Goal: Information Seeking & Learning: Learn about a topic

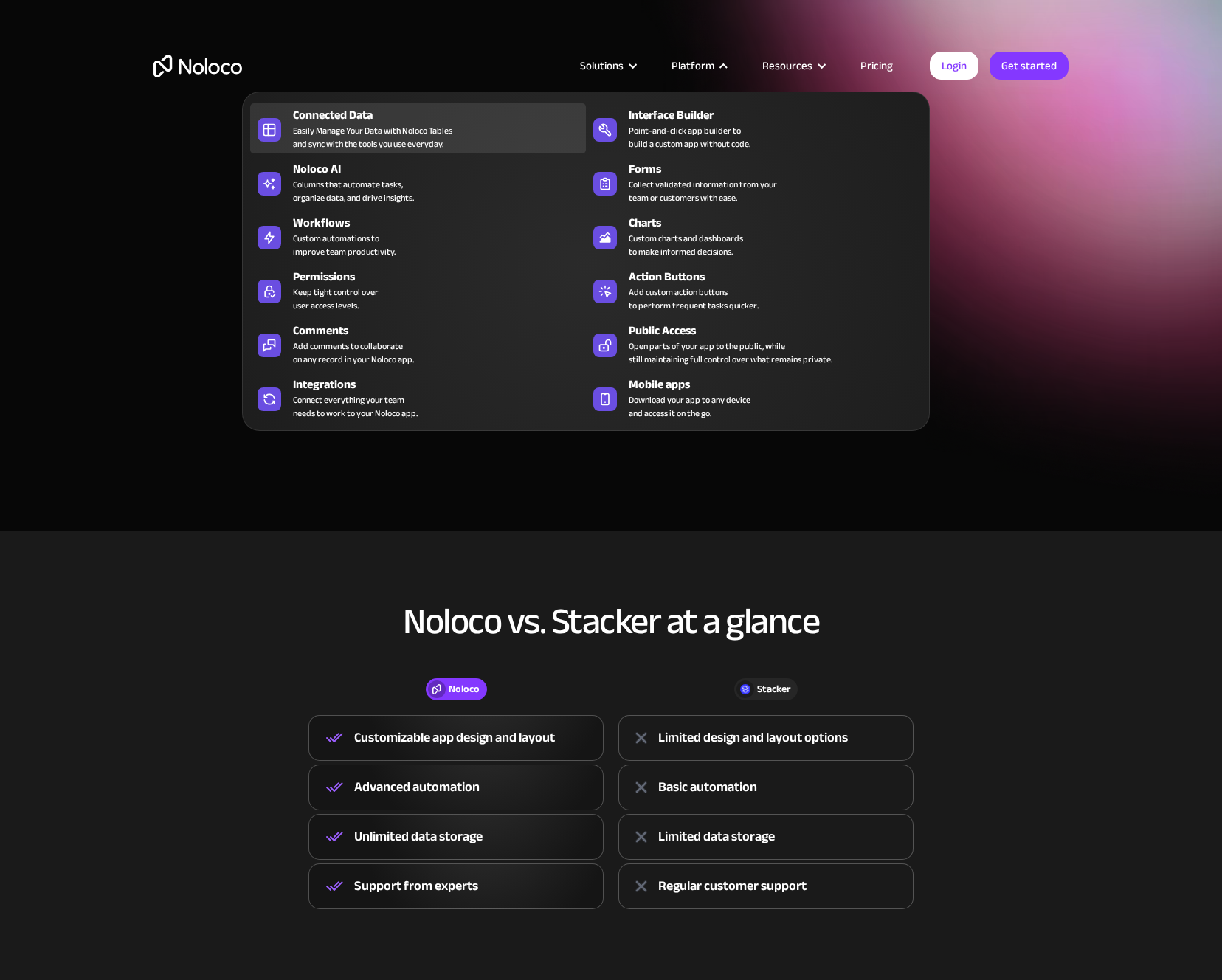
click at [317, 125] on div "Easily Manage Your Data with Noloco Tables and sync with the tools you use ever…" at bounding box center [372, 138] width 160 height 27
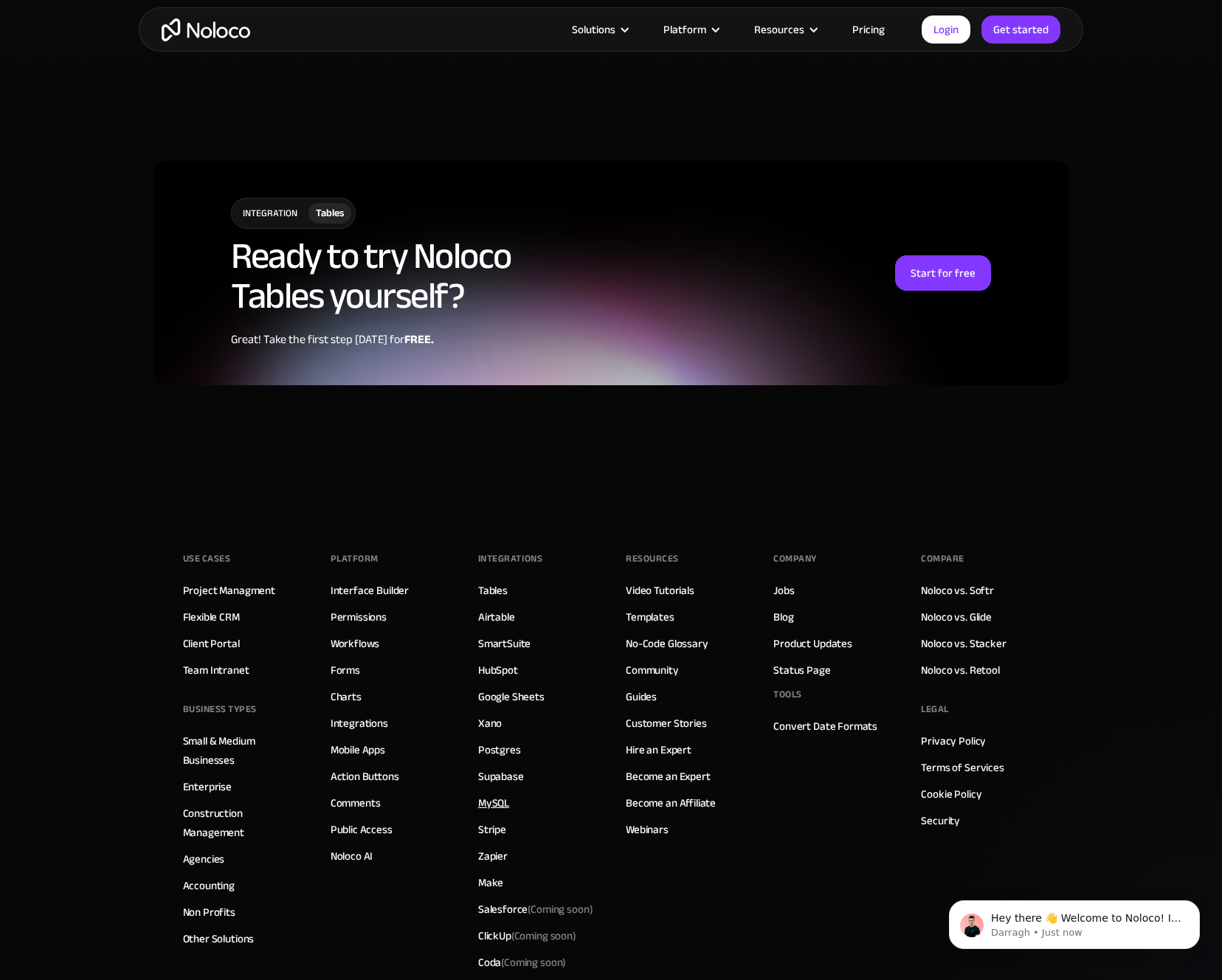
click at [489, 793] on link "MySQL" at bounding box center [494, 803] width 31 height 19
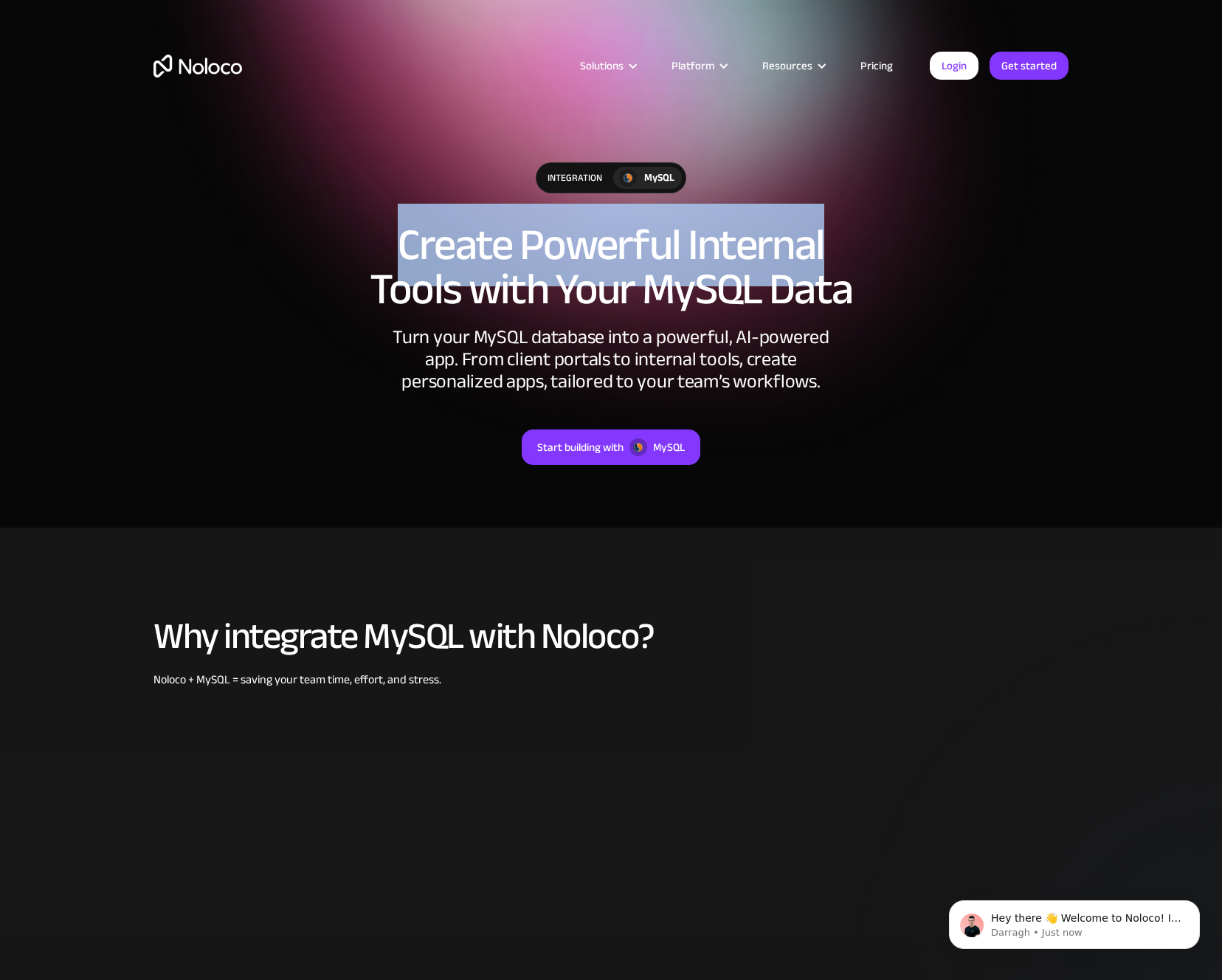
drag, startPoint x: 405, startPoint y: 243, endPoint x: 841, endPoint y: 245, distance: 436.0
click at [841, 245] on h1 "Create Powerful Internal Tools with Your MySQL Data" at bounding box center [611, 267] width 915 height 89
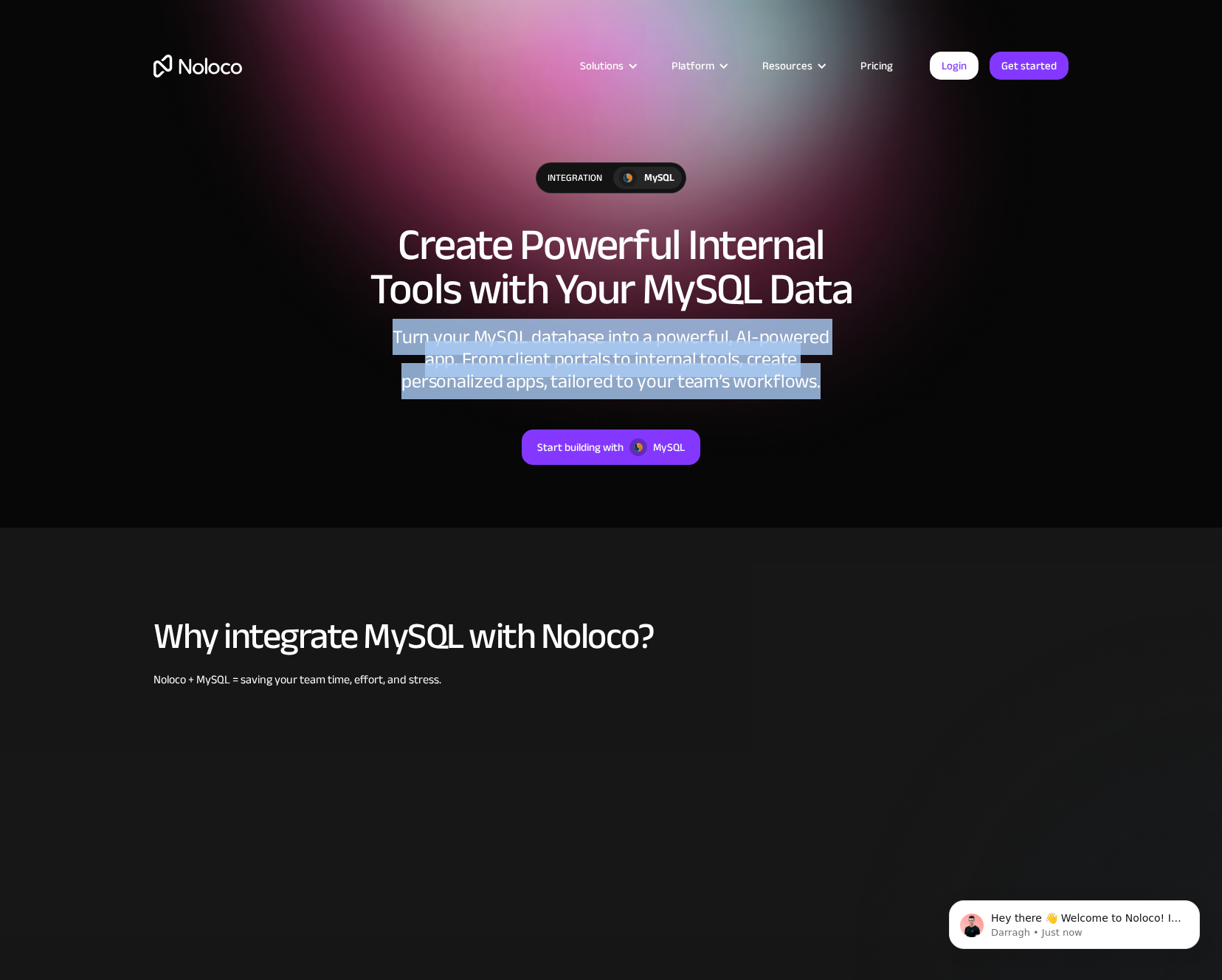
drag, startPoint x: 386, startPoint y: 337, endPoint x: 819, endPoint y: 373, distance: 434.5
click at [819, 373] on div "integration MySQL Create Powerful Internal Tools with Your MySQL Data Turn your…" at bounding box center [611, 328] width 944 height 362
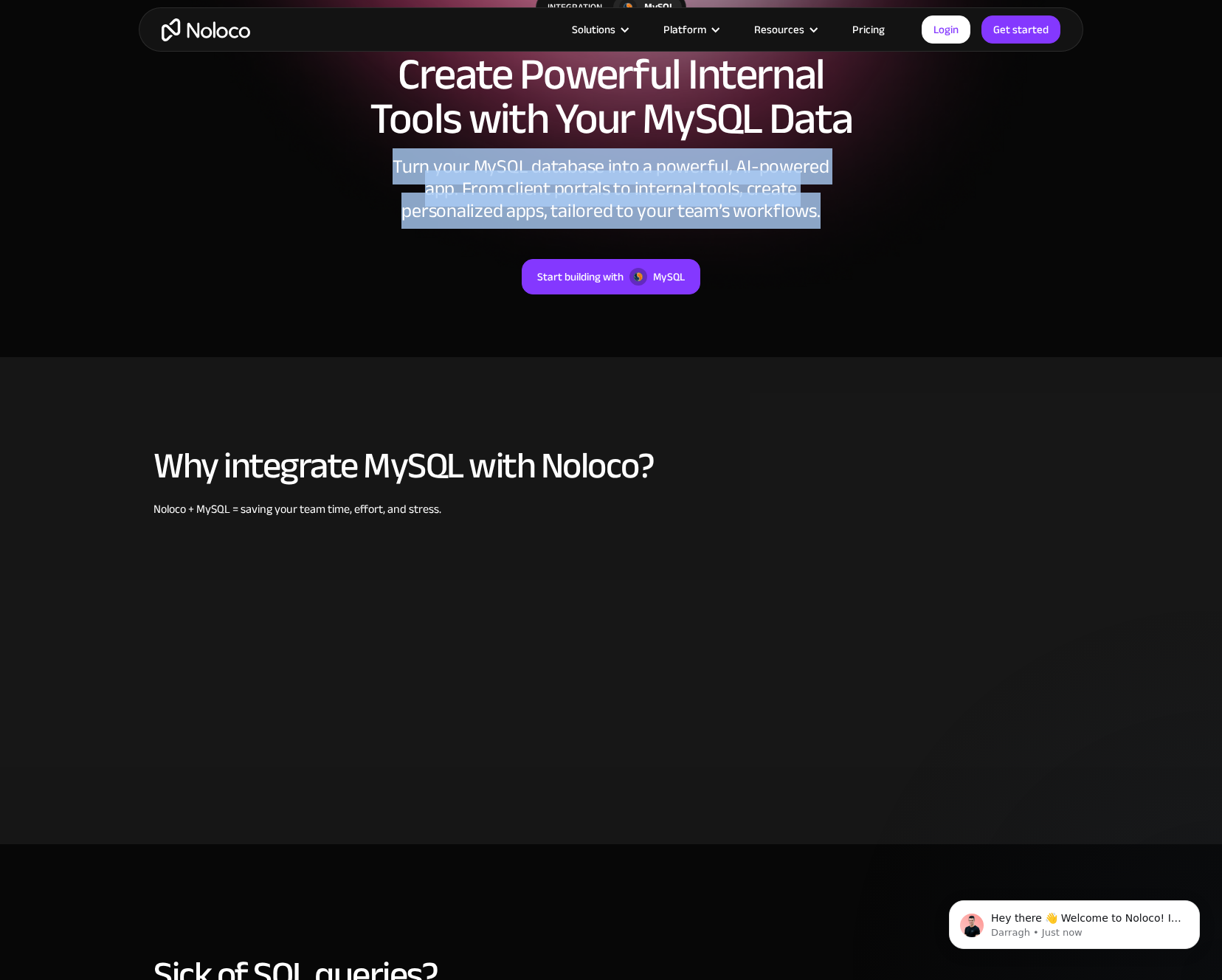
scroll to position [397, 0]
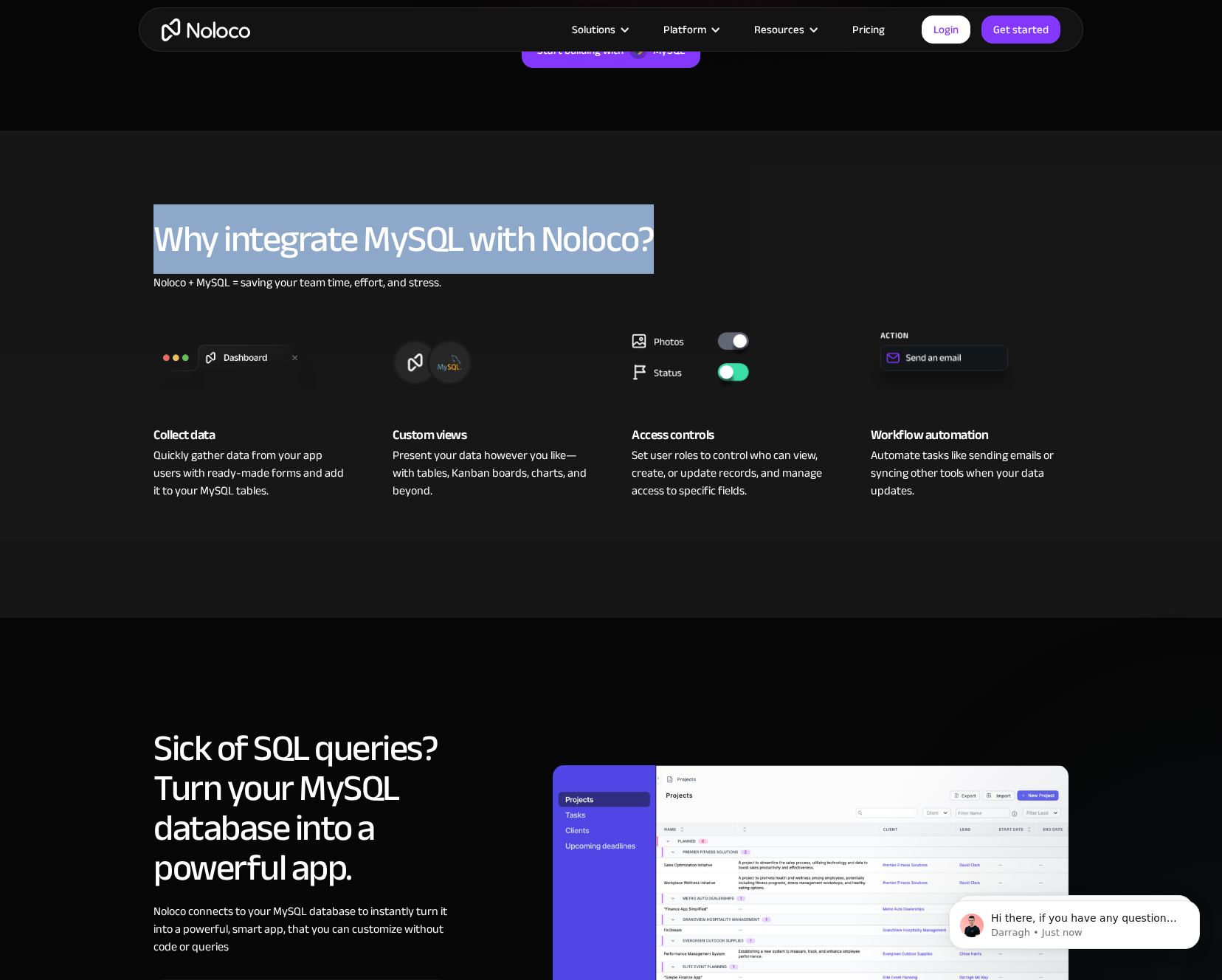
drag, startPoint x: 156, startPoint y: 237, endPoint x: 692, endPoint y: 234, distance: 536.0
click at [692, 234] on h2 "Why integrate MySQL with Noloco?" at bounding box center [611, 239] width 915 height 40
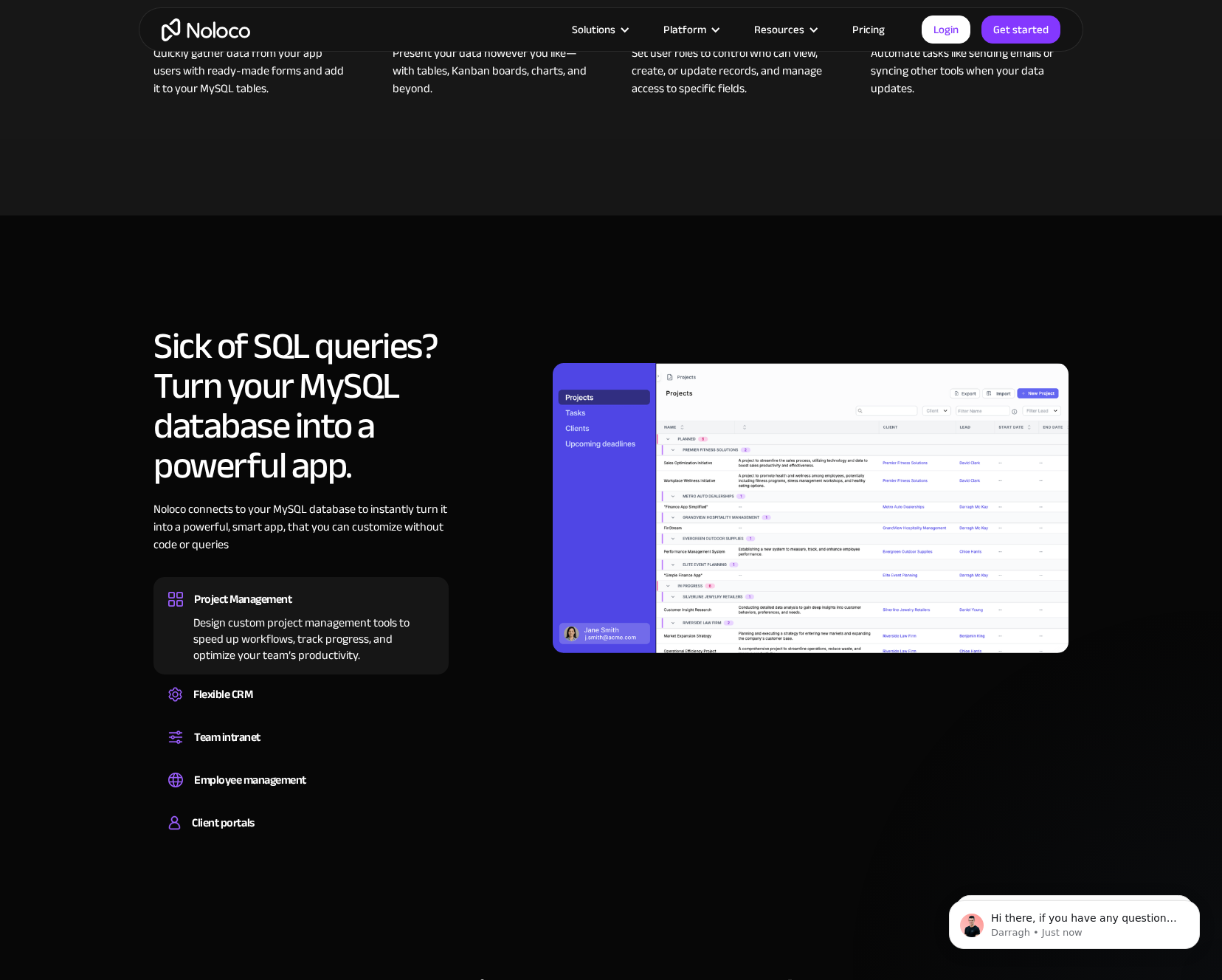
scroll to position [800, 0]
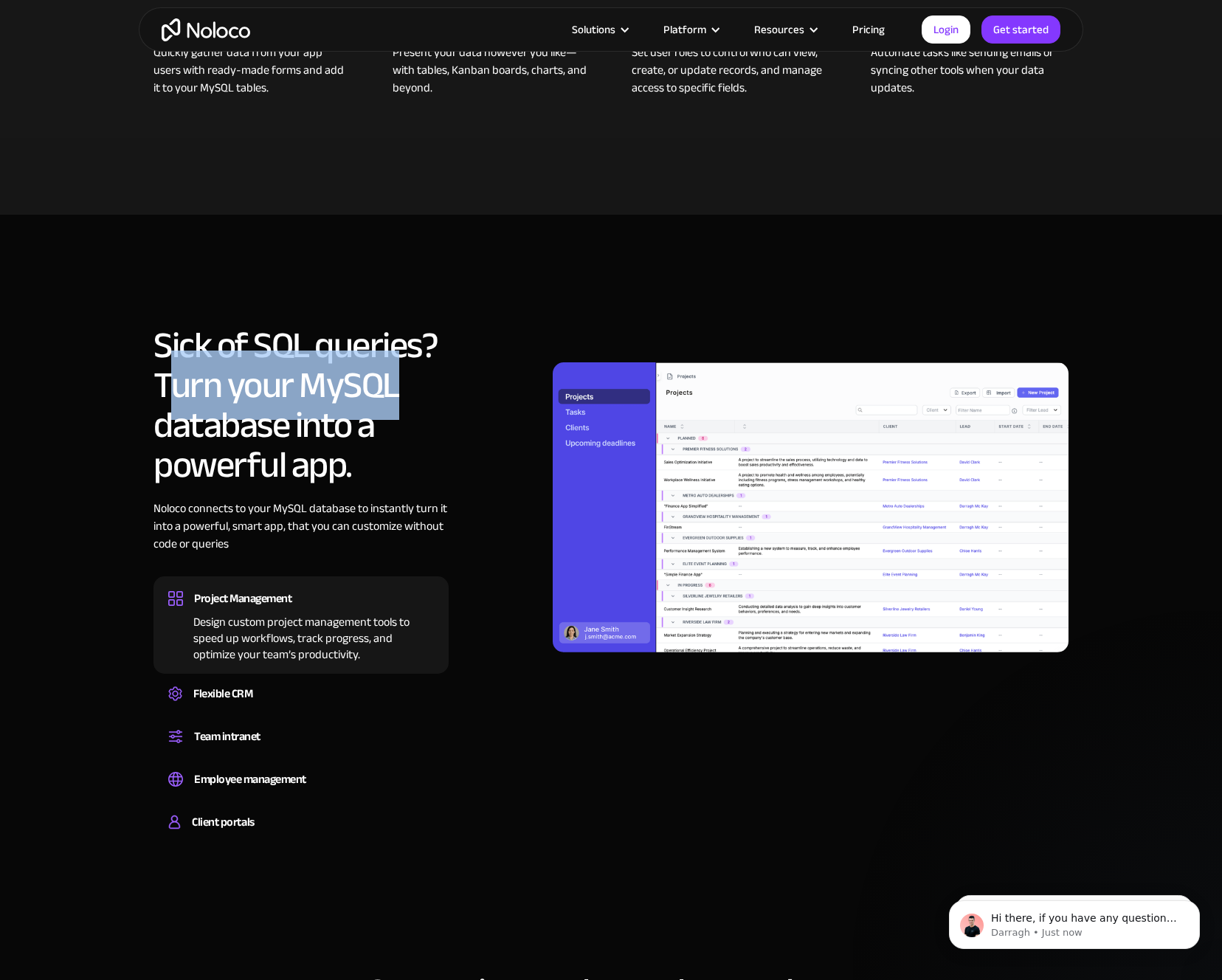
drag, startPoint x: 163, startPoint y: 386, endPoint x: 392, endPoint y: 401, distance: 229.5
click at [398, 396] on h2 "Sick of SQL queries? Turn your MySQL database into a powerful app." at bounding box center [300, 405] width 295 height 160
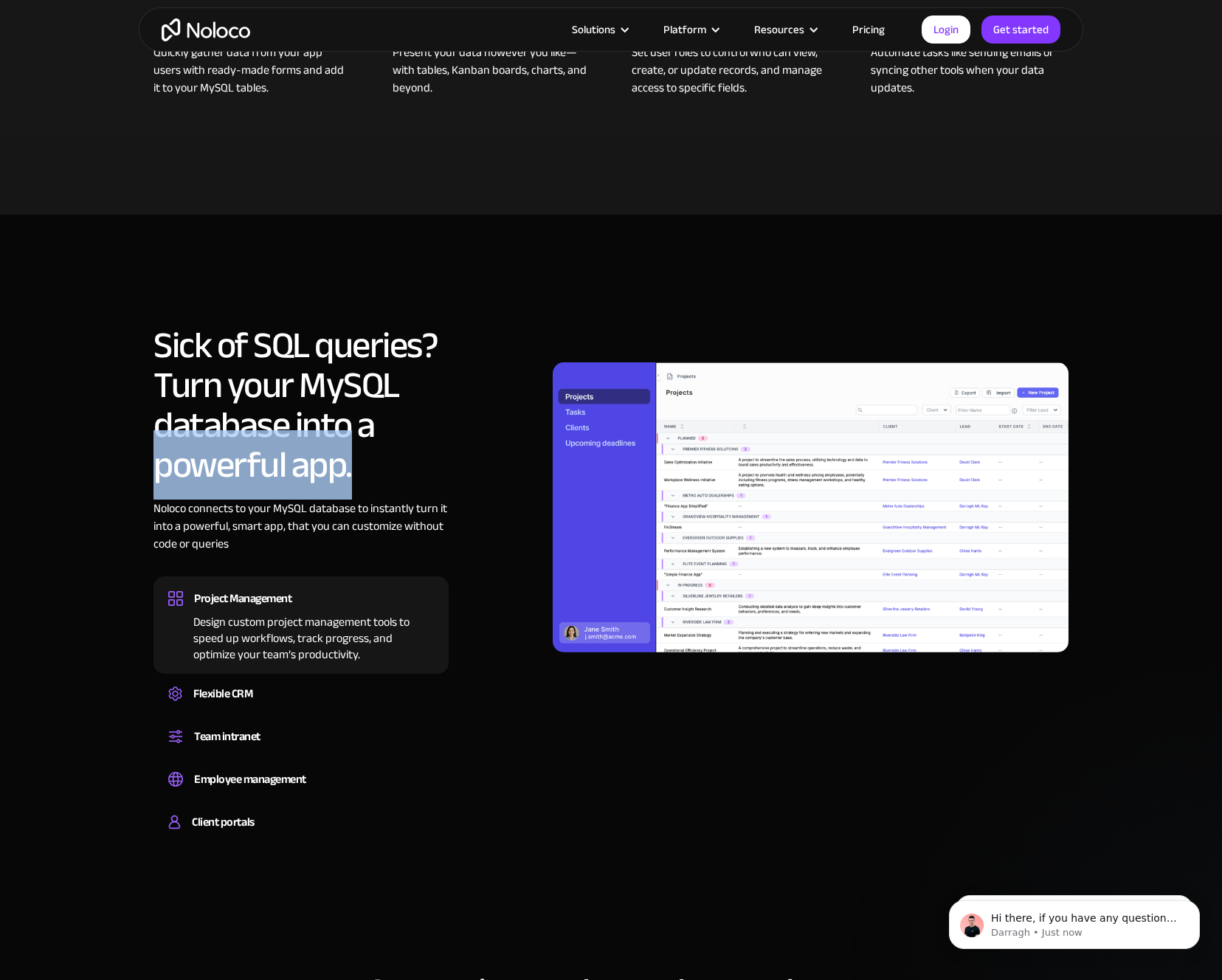
drag, startPoint x: 144, startPoint y: 479, endPoint x: 416, endPoint y: 474, distance: 272.0
click at [416, 474] on div "Sick of SQL queries? Turn your MySQL database into a powerful app. Noloco conne…" at bounding box center [611, 586] width 944 height 521
click at [412, 455] on h2 "Sick of SQL queries? Turn your MySQL database into a powerful app." at bounding box center [300, 405] width 295 height 160
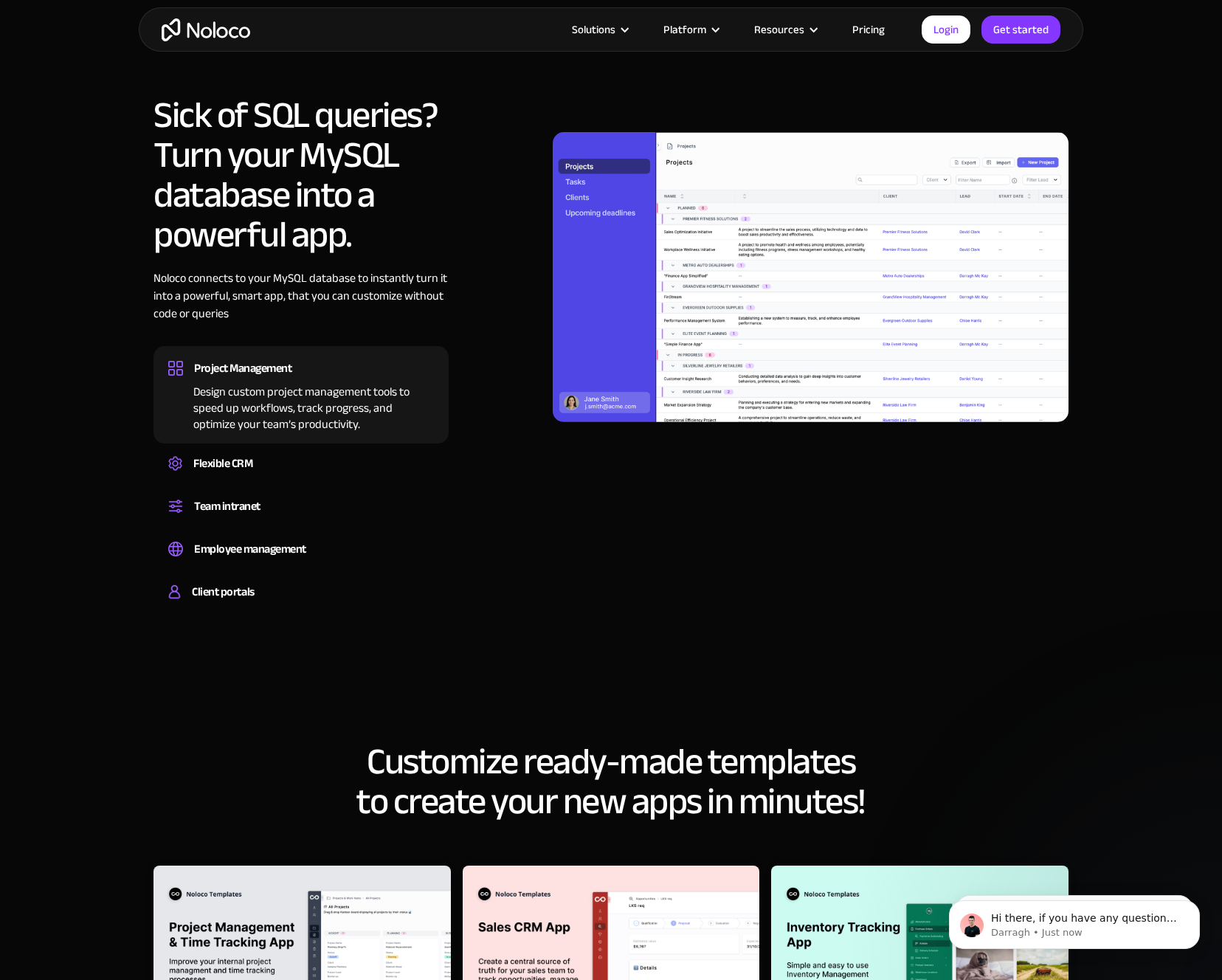
scroll to position [1511, 0]
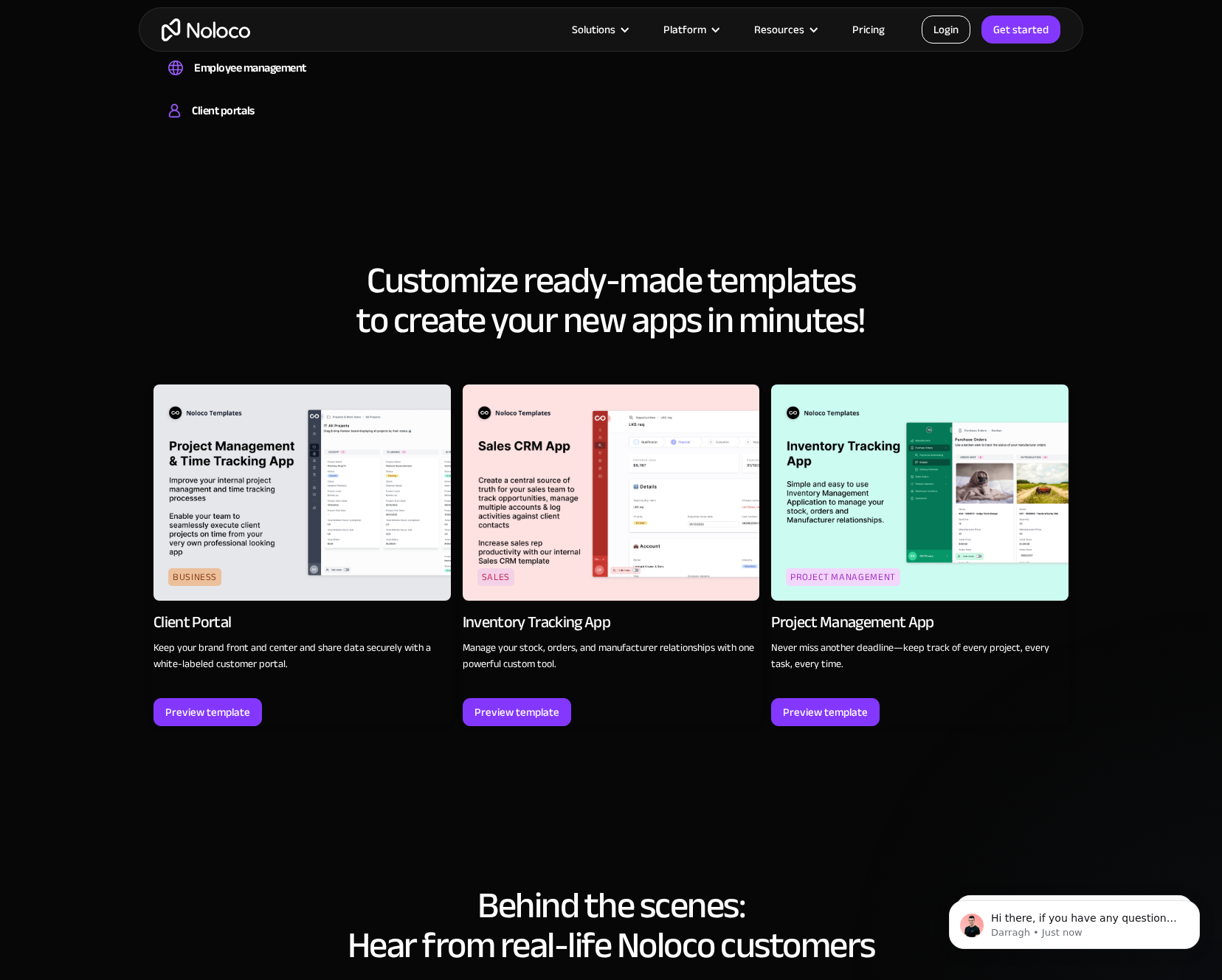
click at [938, 33] on link "Login" at bounding box center [945, 29] width 49 height 28
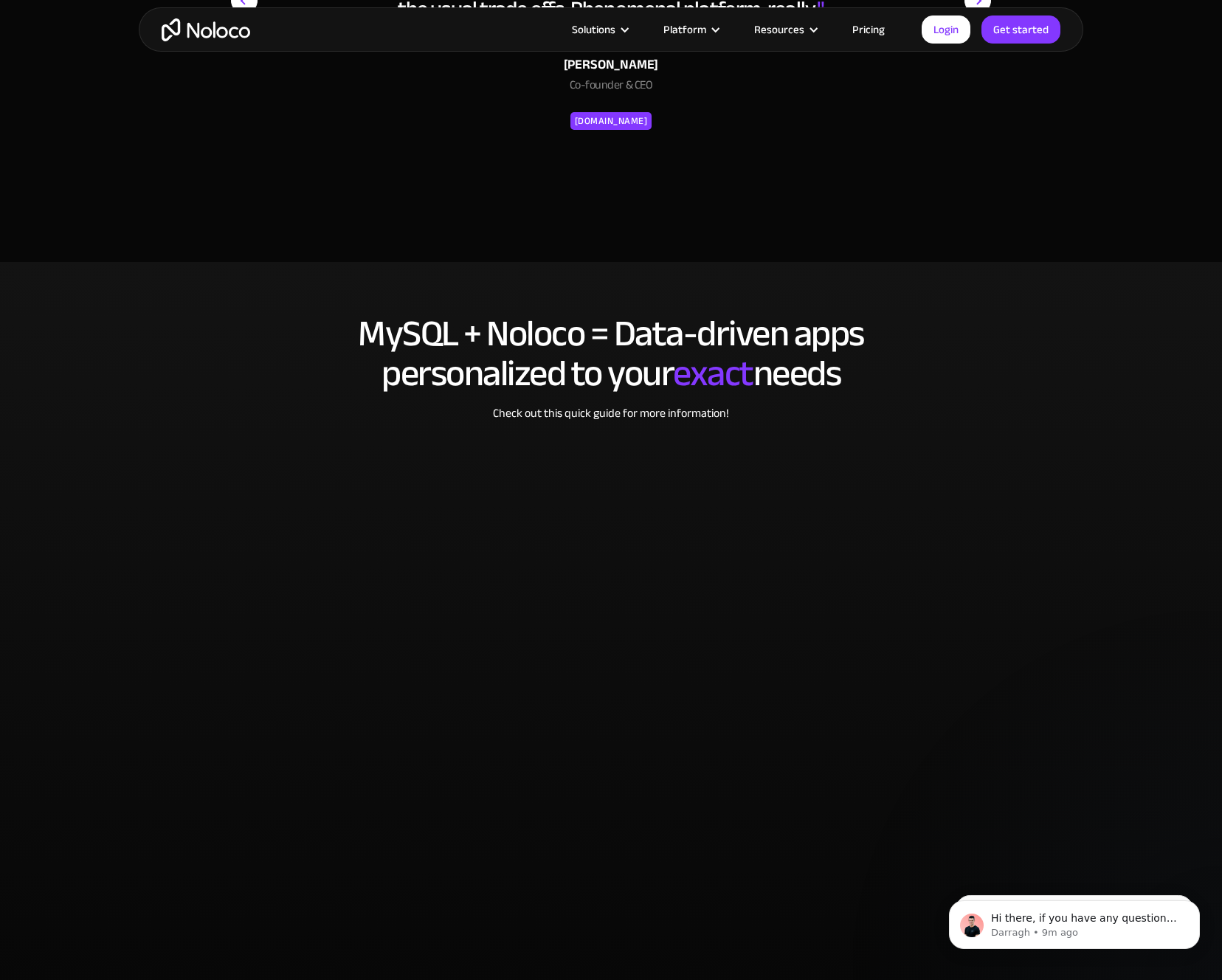
scroll to position [2691, 0]
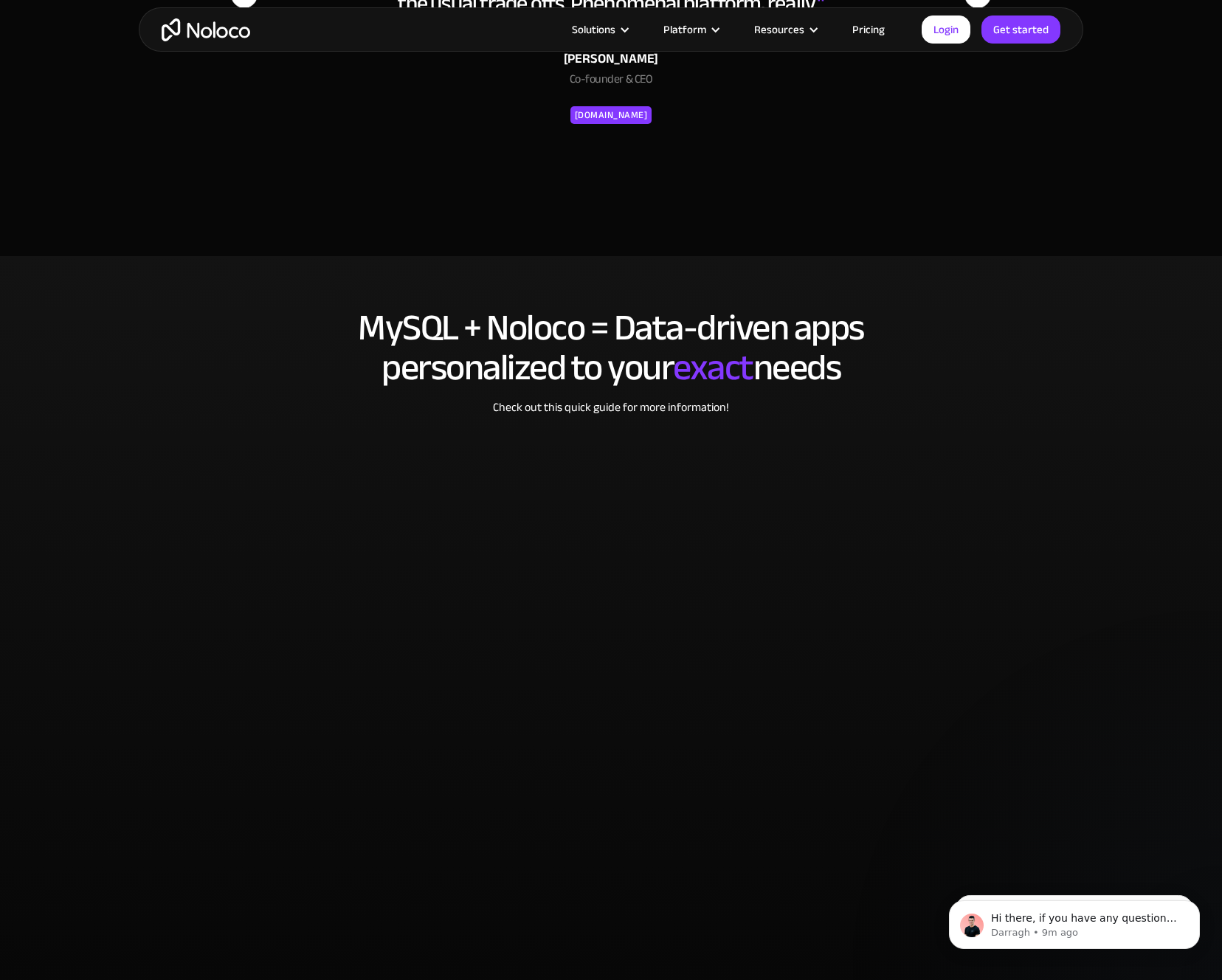
click at [707, 374] on span "exact" at bounding box center [713, 368] width 80 height 69
drag, startPoint x: 544, startPoint y: 407, endPoint x: 593, endPoint y: 405, distance: 49.0
click at [593, 405] on div "Check out this quick guide for more information!" at bounding box center [611, 418] width 915 height 40
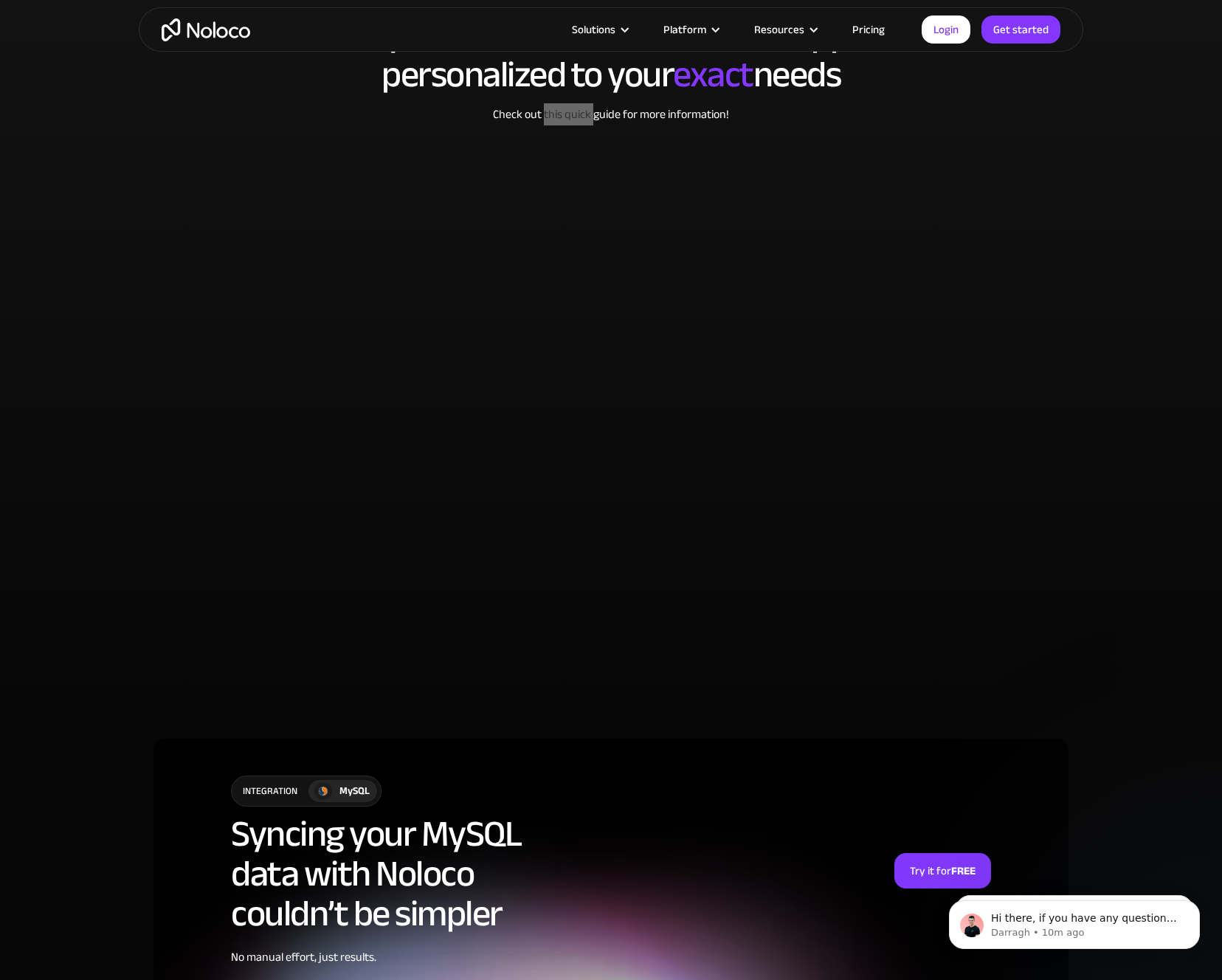
scroll to position [3397, 0]
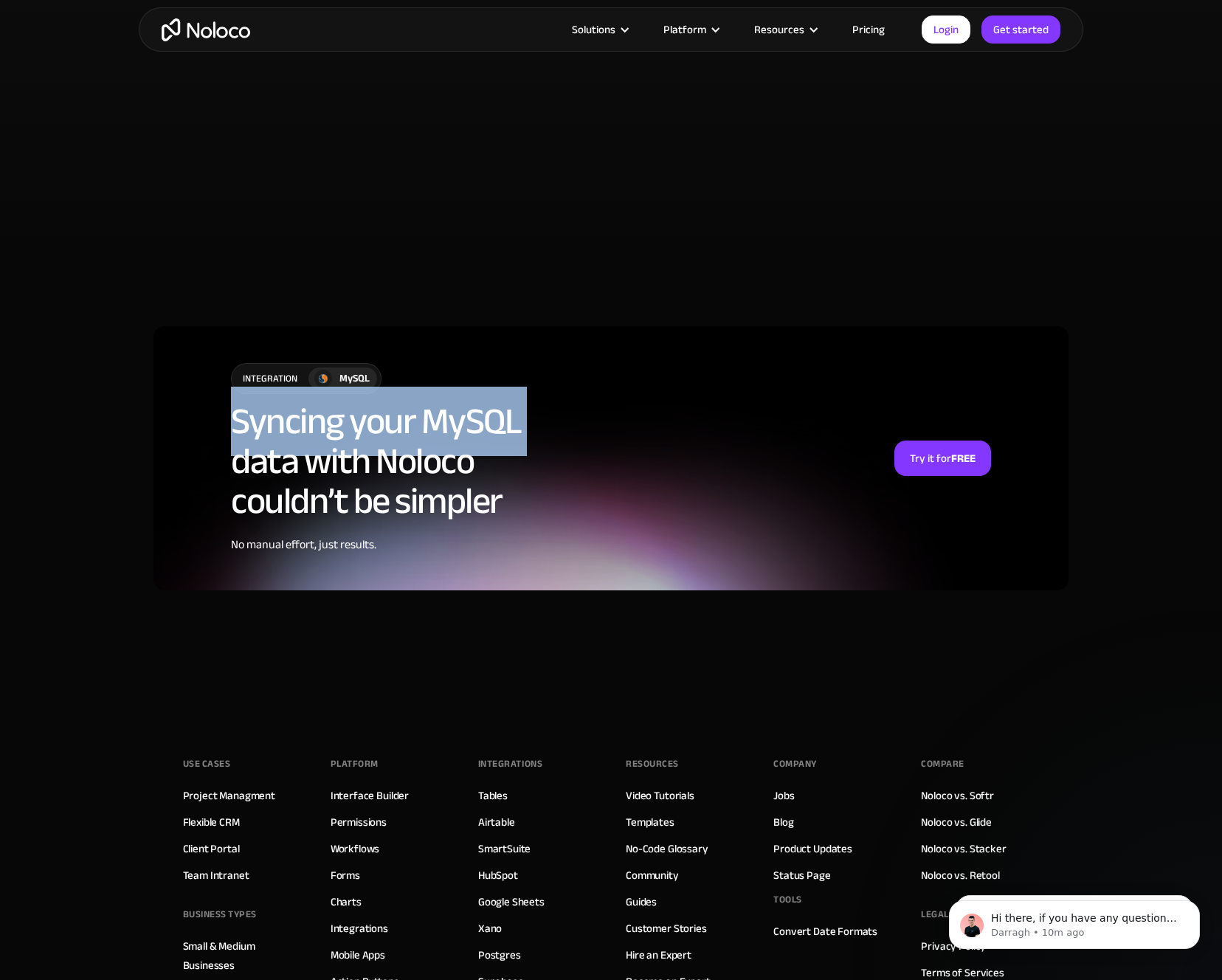
drag, startPoint x: 232, startPoint y: 433, endPoint x: 553, endPoint y: 426, distance: 321.1
click at [553, 426] on div "integration MySQL Syncing your MySQL data with Noloco couldn’t be simpler No ma…" at bounding box center [611, 458] width 915 height 264
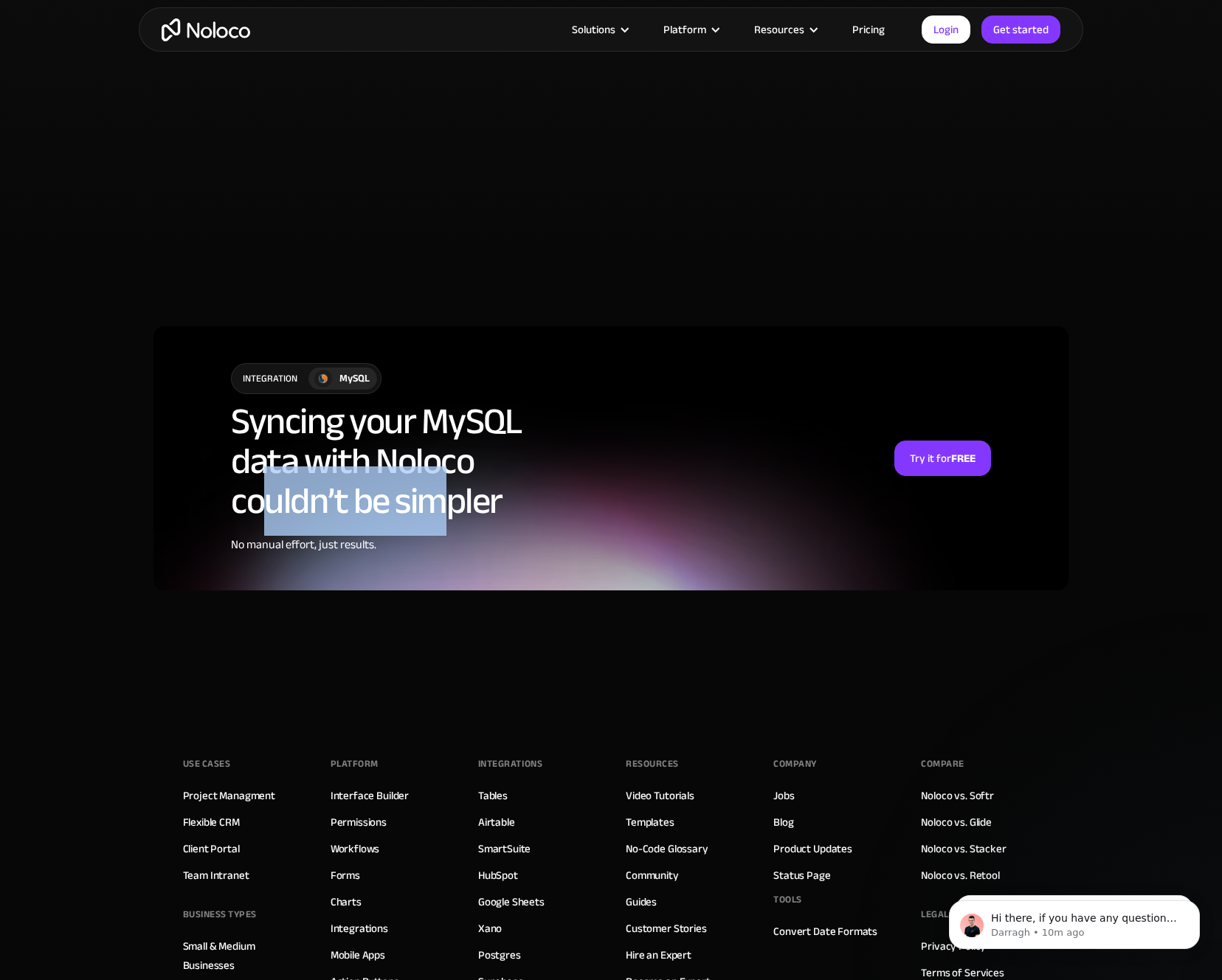
drag, startPoint x: 270, startPoint y: 495, endPoint x: 446, endPoint y: 495, distance: 176.0
click at [446, 495] on h2 "Syncing your MySQL data with Noloco couldn’t be simpler" at bounding box center [375, 460] width 290 height 120
drag, startPoint x: 933, startPoint y: 458, endPoint x: 922, endPoint y: 458, distance: 11.0
click at [344, 375] on div "MySQL" at bounding box center [355, 378] width 31 height 16
click at [300, 382] on div "integration" at bounding box center [270, 378] width 77 height 30
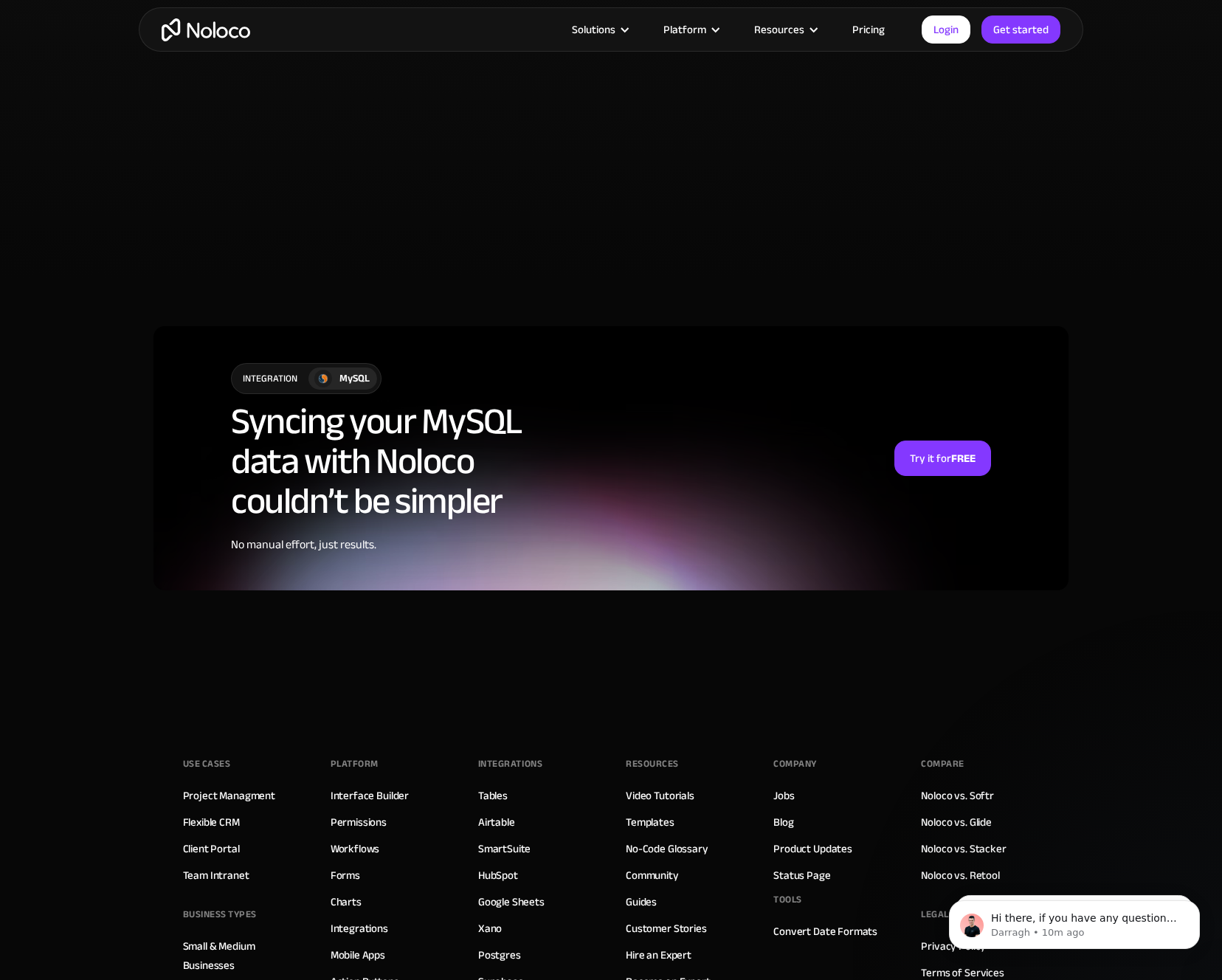
click at [280, 382] on div "integration" at bounding box center [270, 378] width 77 height 30
click at [344, 372] on div "MySQL" at bounding box center [355, 378] width 31 height 16
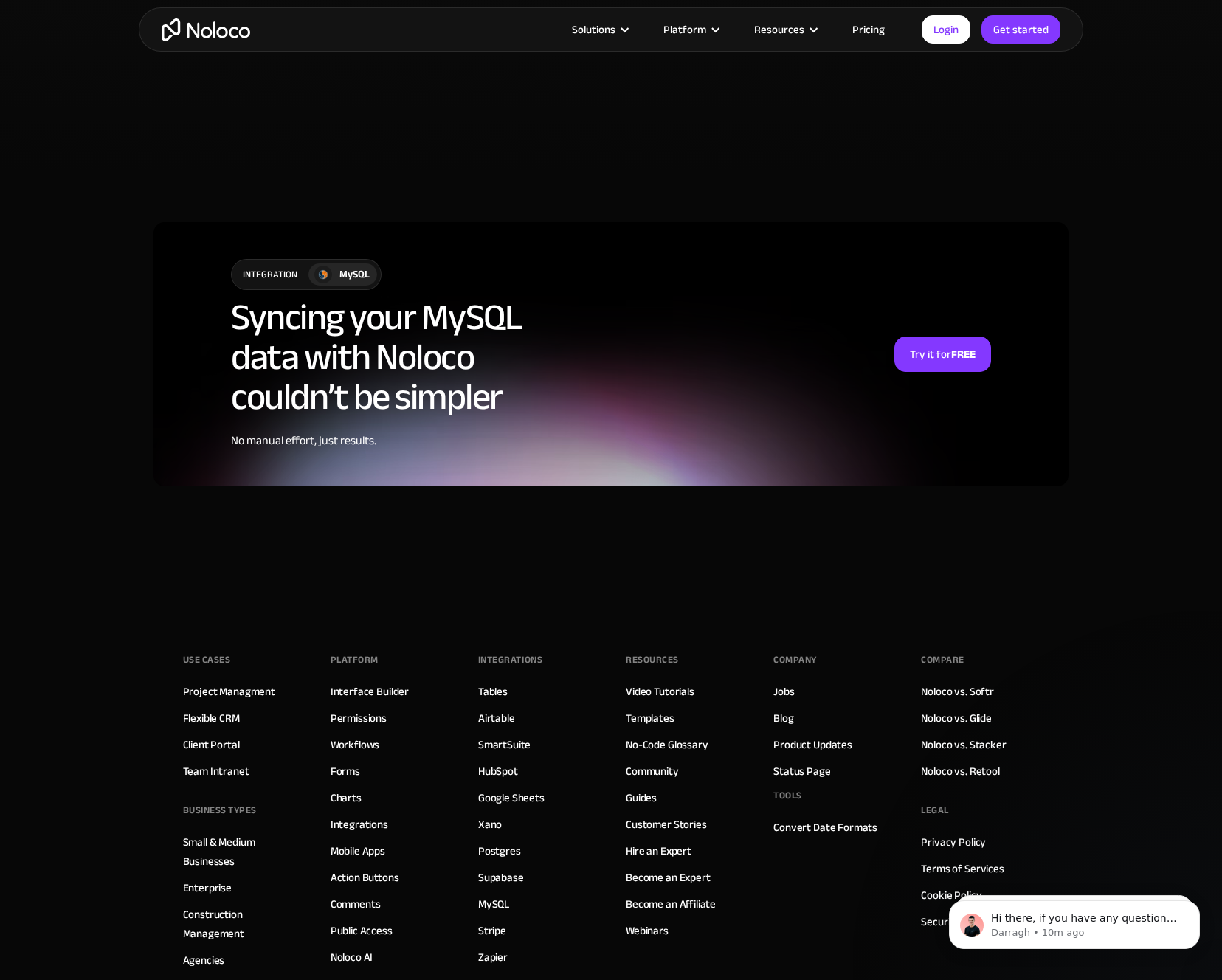
scroll to position [3764, 0]
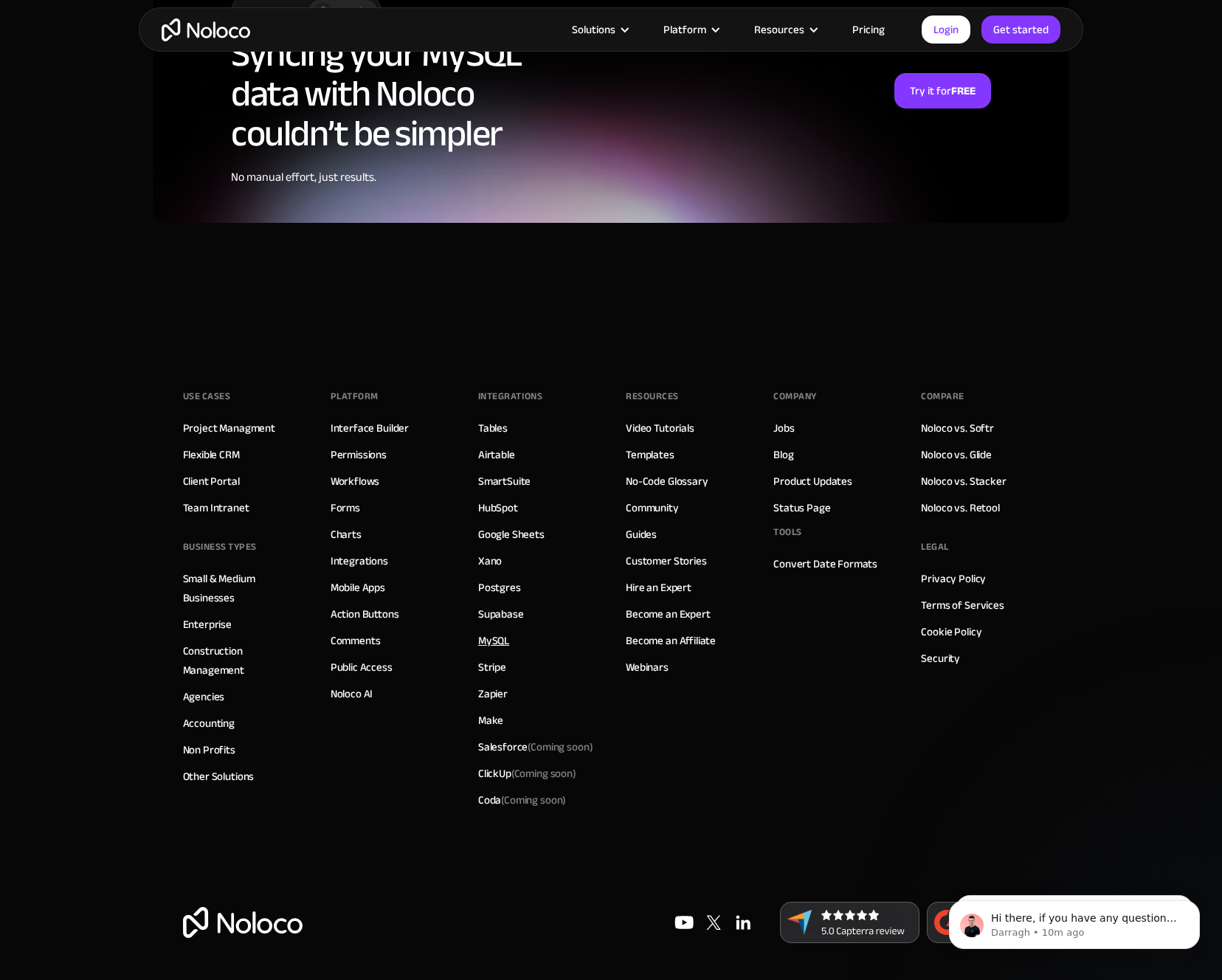
click at [485, 646] on link "MySQL" at bounding box center [494, 640] width 31 height 19
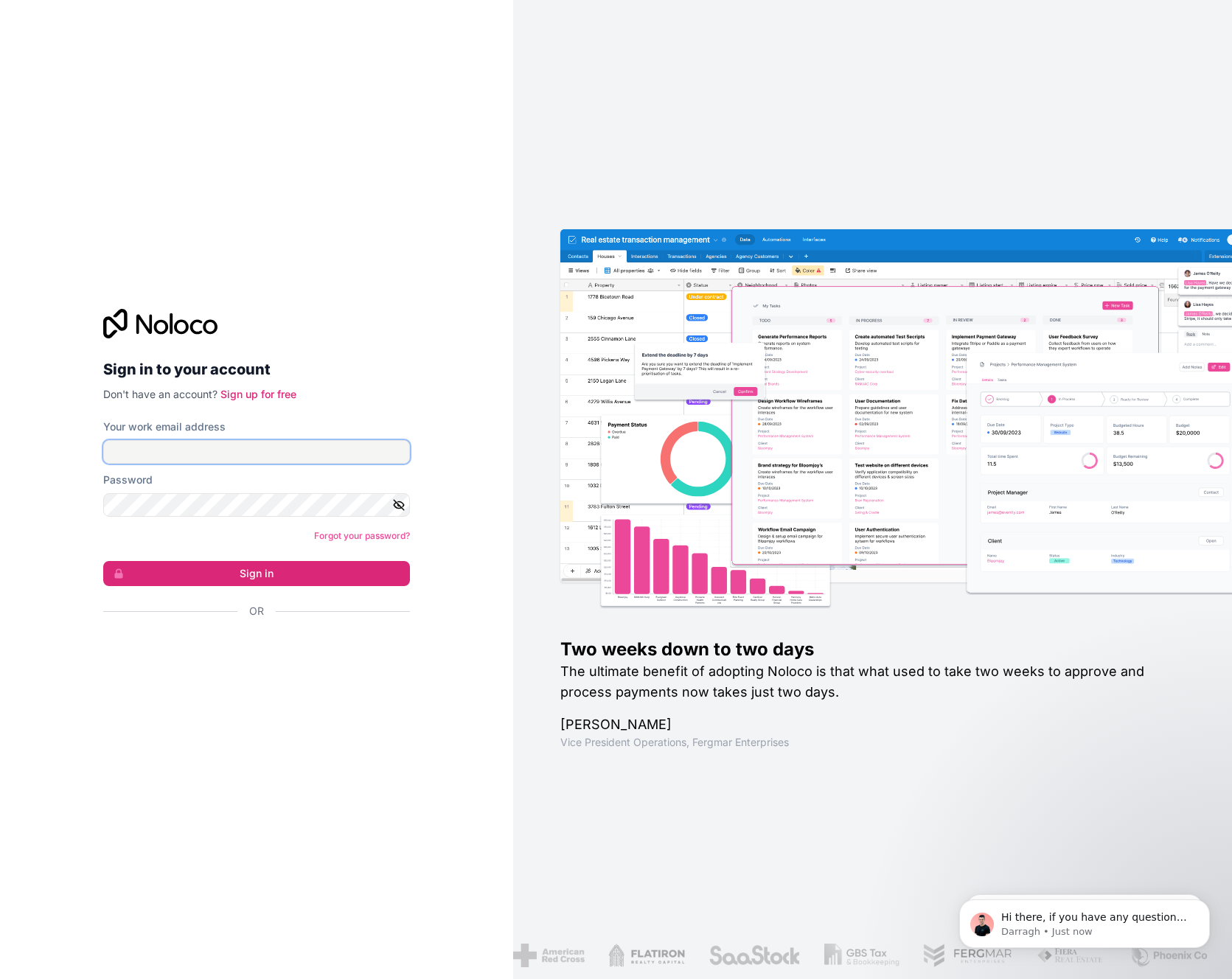
click at [346, 446] on input "Your work email address" at bounding box center [256, 451] width 307 height 24
click at [364, 475] on div "Password" at bounding box center [256, 479] width 307 height 14
click at [365, 452] on input "Your work email address" at bounding box center [256, 451] width 307 height 24
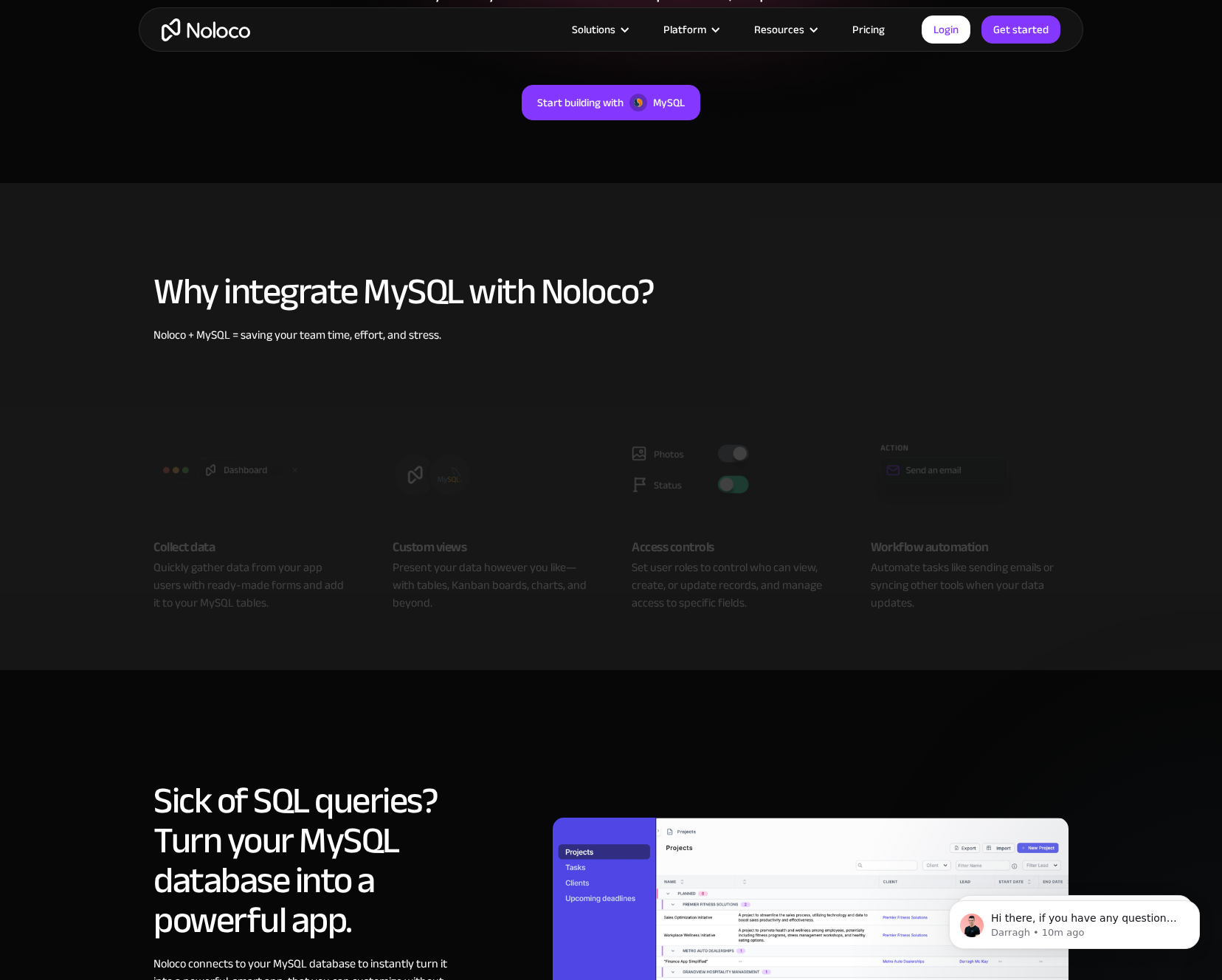
scroll to position [955, 0]
